Goal: Navigation & Orientation: Find specific page/section

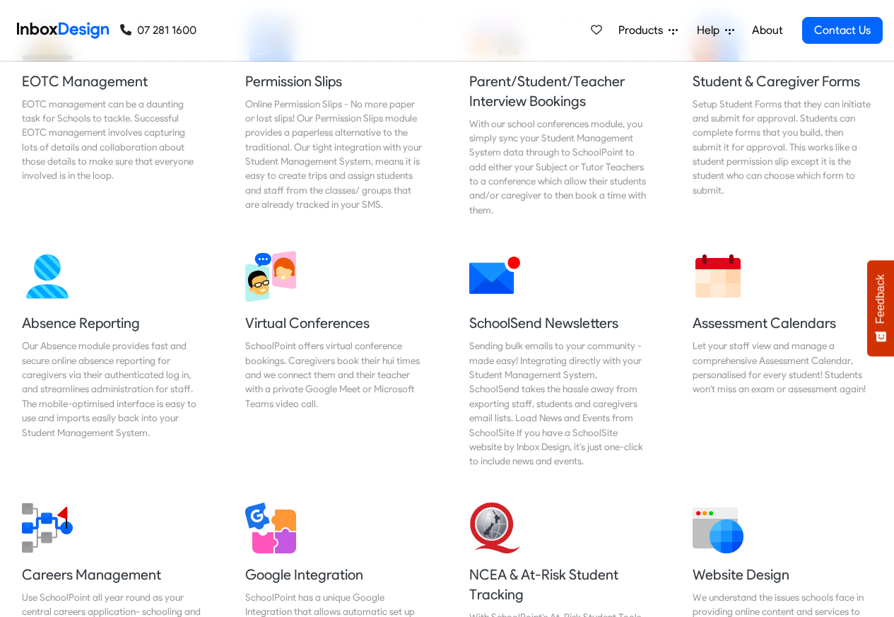
scroll to position [1017, 0]
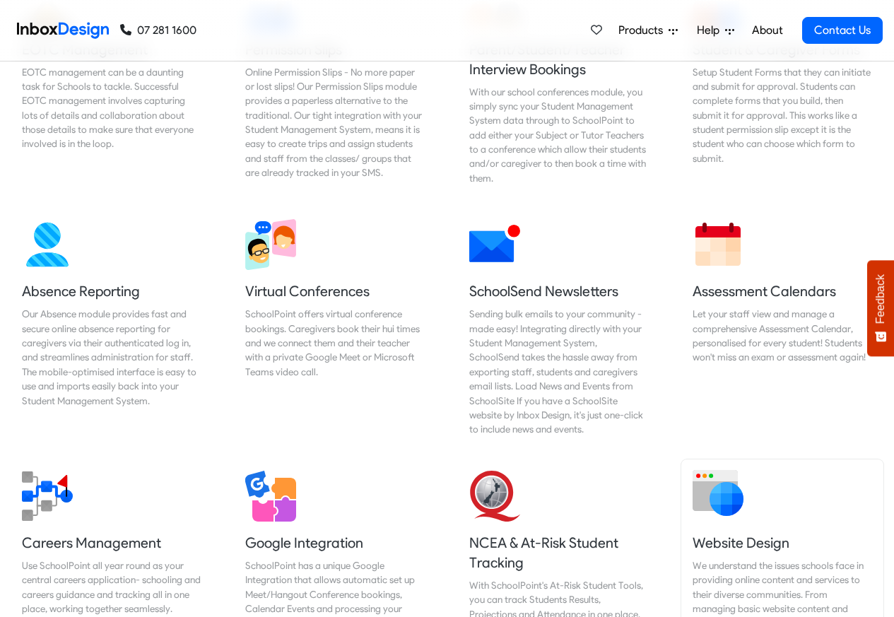
click at [738, 533] on h5 "Website Design" at bounding box center [781, 543] width 179 height 20
